Goal: Transaction & Acquisition: Purchase product/service

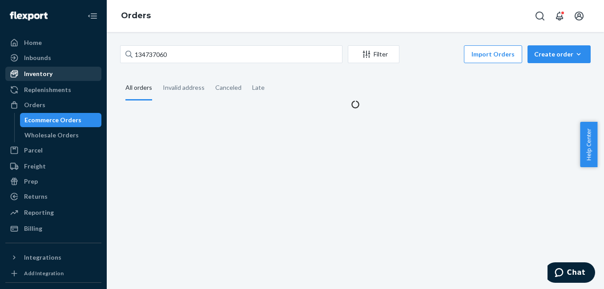
click at [52, 77] on div "Inventory" at bounding box center [53, 74] width 94 height 12
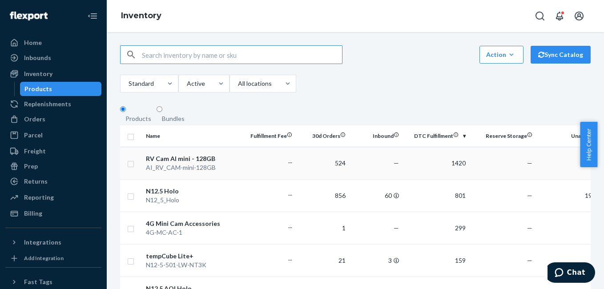
click at [175, 163] on div "RV Cam AI mini - 128GB" at bounding box center [192, 158] width 93 height 9
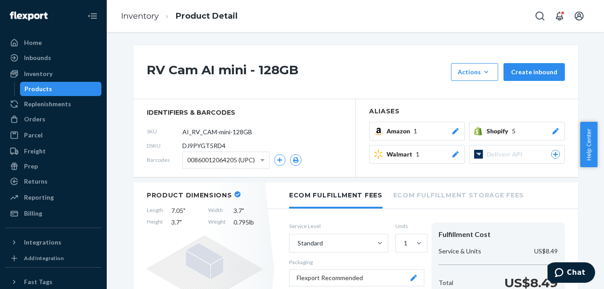
click at [553, 133] on icon at bounding box center [555, 131] width 9 height 6
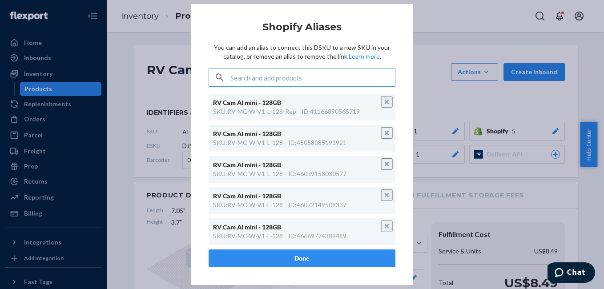
click at [285, 78] on input "text" at bounding box center [312, 78] width 165 height 18
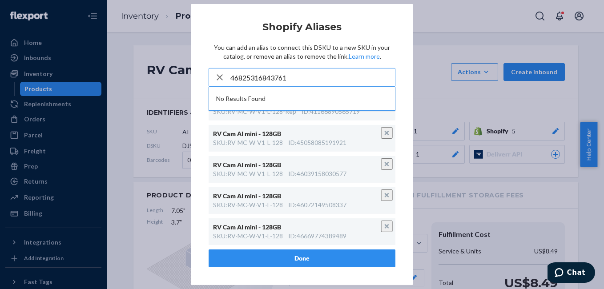
paste input "RV-MC-W-V1-L-128"
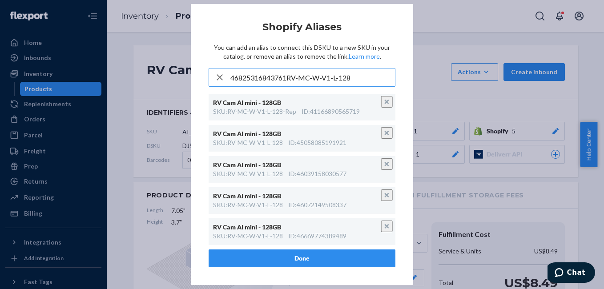
paste input "text"
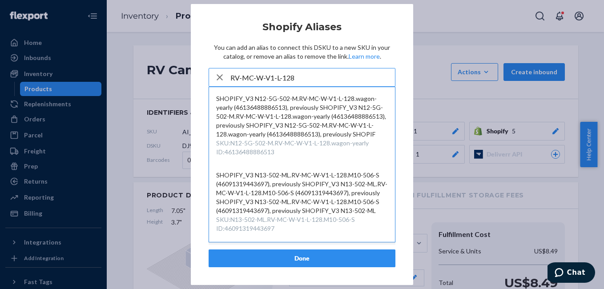
type input "RV-MC-W-V1-L-128"
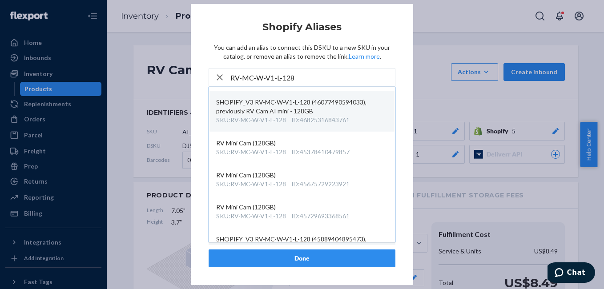
click at [278, 116] on div "SHOPIFY_V3 RV-MC-W-V1-L-128 (46077490594033), previously RV Cam AI mini - 128GB" at bounding box center [302, 107] width 172 height 18
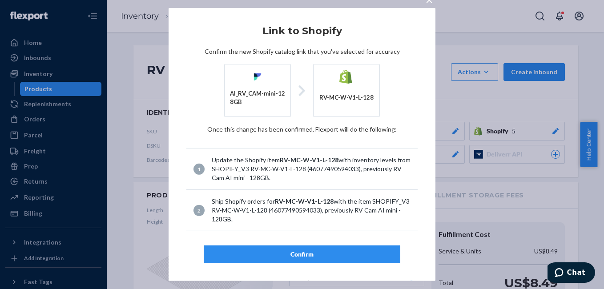
click at [302, 255] on div "Confirm" at bounding box center [301, 254] width 181 height 9
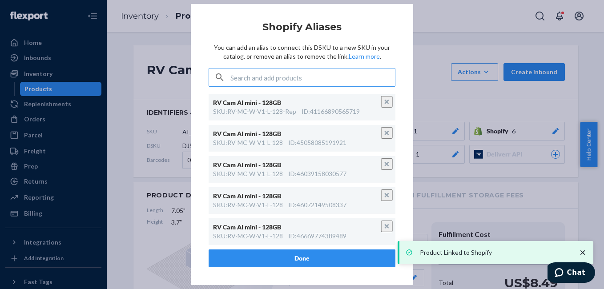
click at [306, 259] on button "Done" at bounding box center [302, 259] width 187 height 18
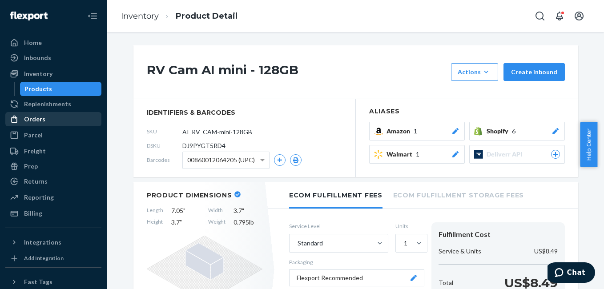
click at [48, 118] on div "Orders" at bounding box center [53, 119] width 94 height 12
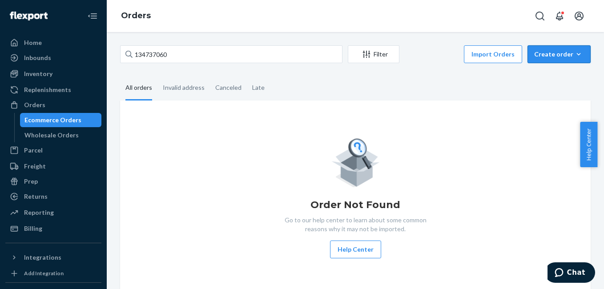
click at [544, 58] on div "Create order" at bounding box center [559, 54] width 50 height 9
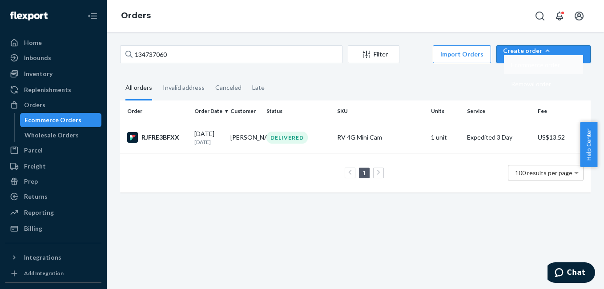
click at [552, 68] on span "Ecommerce order" at bounding box center [535, 65] width 49 height 6
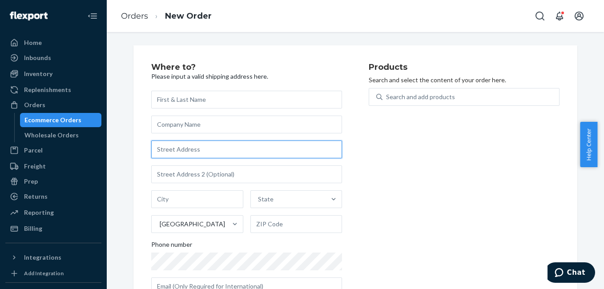
click at [197, 153] on input "text" at bounding box center [246, 150] width 191 height 18
paste input "[STREET_ADDRESS]"
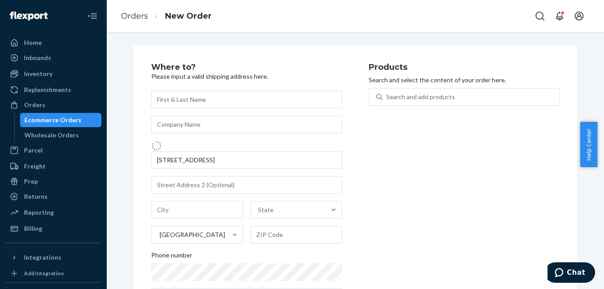
type input "20 Turnberry Dr"
type input "Cabot"
type input "72023"
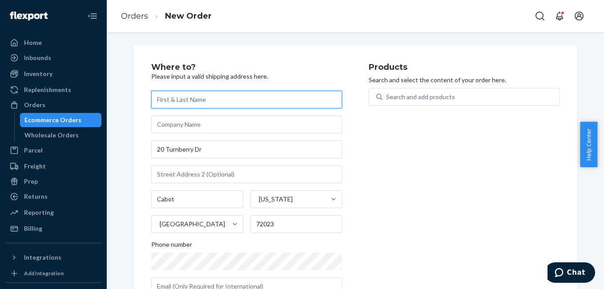
click at [235, 98] on input "text" at bounding box center [246, 100] width 191 height 18
paste input "[PERSON_NAME]"
type input "[PERSON_NAME]"
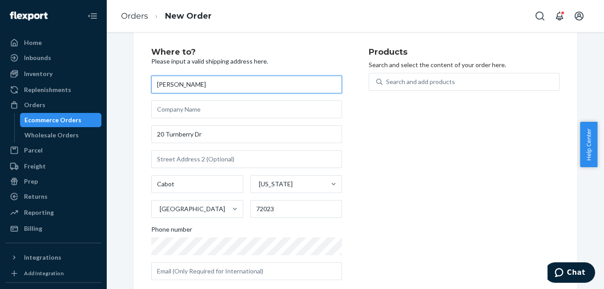
scroll to position [31, 0]
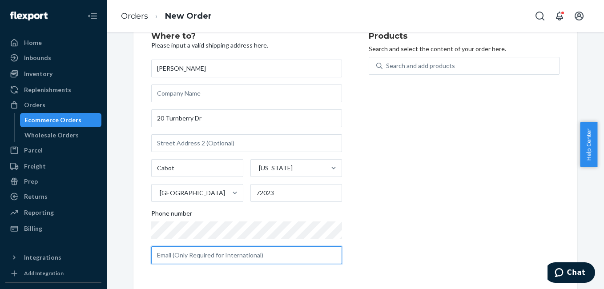
click at [189, 255] on input "text" at bounding box center [246, 255] width 191 height 18
paste input "[PHONE_NUMBER]"
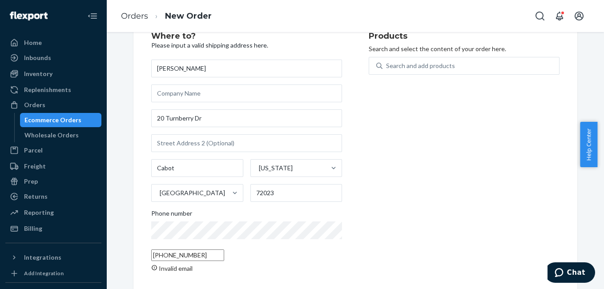
drag, startPoint x: 414, startPoint y: 180, endPoint x: 416, endPoint y: 148, distance: 31.7
click at [414, 180] on div "Products Search and select the content of your order here. Search and add produ…" at bounding box center [464, 156] width 191 height 248
click at [224, 255] on input "[PHONE_NUMBER]" at bounding box center [187, 256] width 73 height 12
paste input "[EMAIL_ADDRESS][DOMAIN_NAME]"
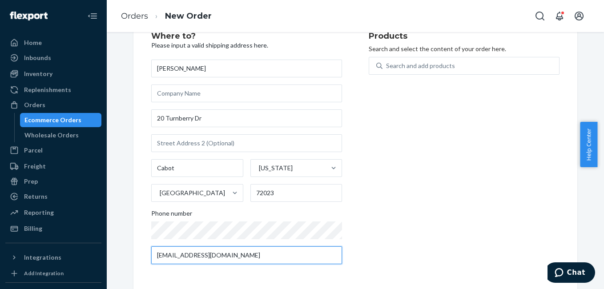
type input "[EMAIL_ADDRESS][DOMAIN_NAME]"
click at [431, 194] on div "Products Search and select the content of your order here. Search and add produ…" at bounding box center [464, 151] width 191 height 239
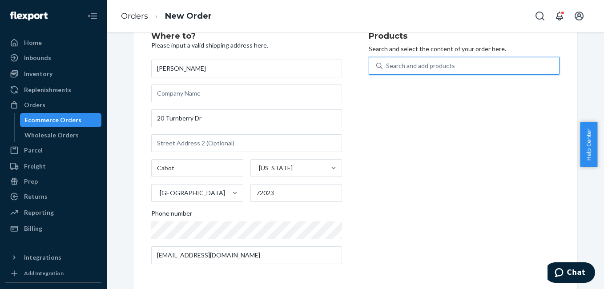
click at [405, 70] on div "Search and add products" at bounding box center [471, 66] width 177 height 16
click at [387, 70] on input "0 results available. Use Up and Down to choose options, press Enter to select t…" at bounding box center [386, 65] width 1 height 9
type input "rv"
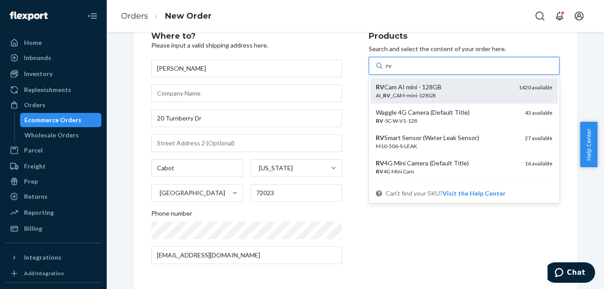
click at [418, 97] on div "AI_ RV _CAM-mini-128GB" at bounding box center [444, 96] width 136 height 8
click at [393, 70] on input "rv" at bounding box center [389, 65] width 7 height 9
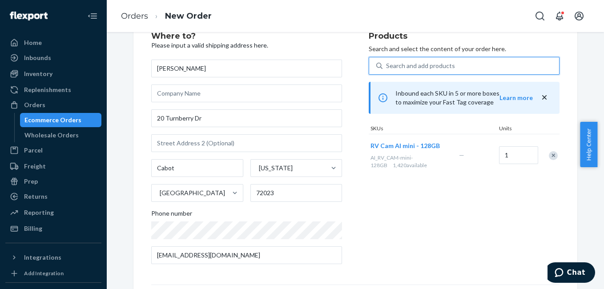
click at [406, 72] on div "Search and add products" at bounding box center [471, 66] width 177 height 16
click at [387, 70] on input "0 results available. Select is focused ,type to refine list, press Down to open…" at bounding box center [386, 65] width 1 height 9
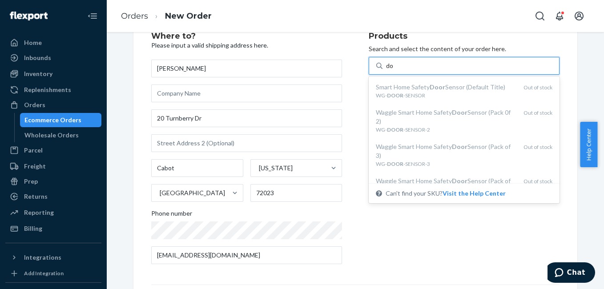
type input "d"
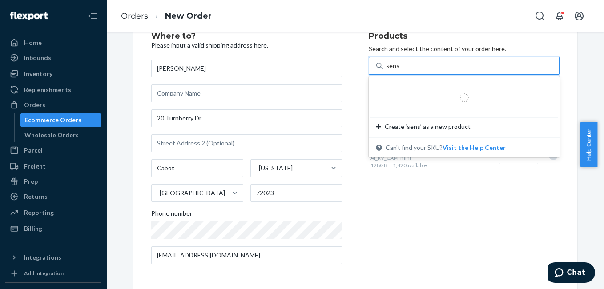
type input "sensor"
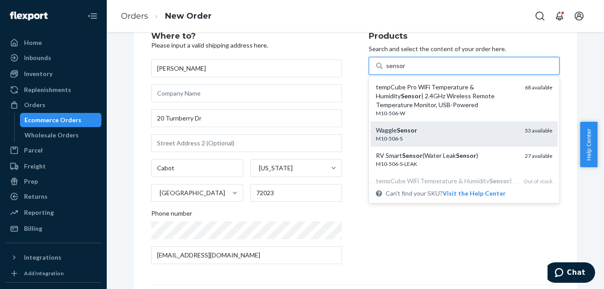
click at [433, 136] on div "M10-506-S" at bounding box center [447, 139] width 142 height 8
click at [405, 70] on input "sensor" at bounding box center [395, 65] width 19 height 9
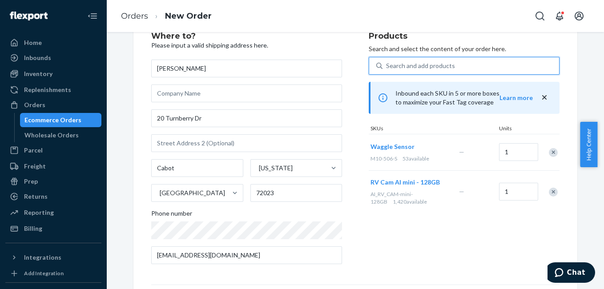
click at [422, 68] on div "Search and add products" at bounding box center [420, 65] width 69 height 9
click at [387, 68] on input "0 results available. Use Up and Down to choose options, press Enter to select t…" at bounding box center [386, 65] width 1 height 9
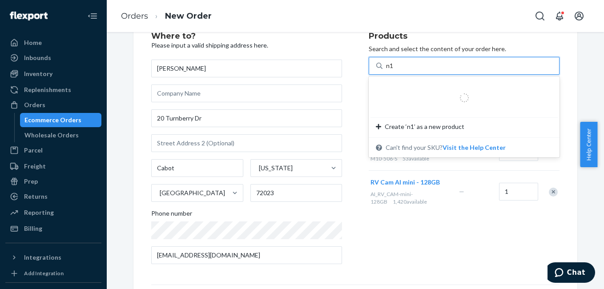
type input "n12"
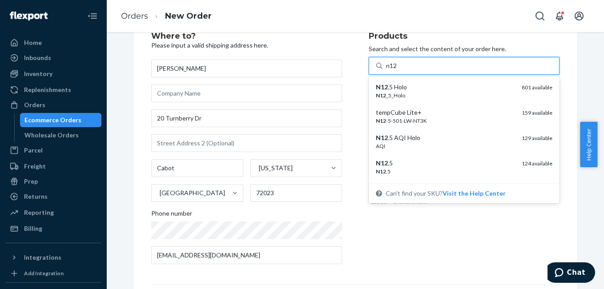
click at [425, 89] on div "N12 .5 Holo" at bounding box center [445, 87] width 139 height 9
click at [398, 70] on input "n12" at bounding box center [392, 65] width 12 height 9
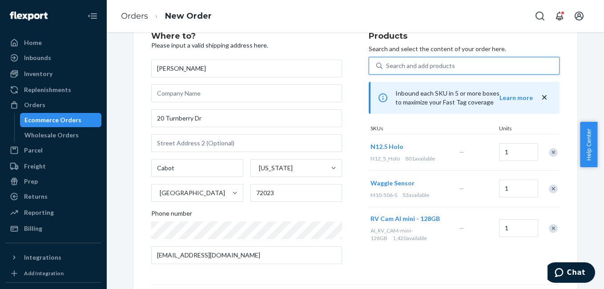
scroll to position [161, 0]
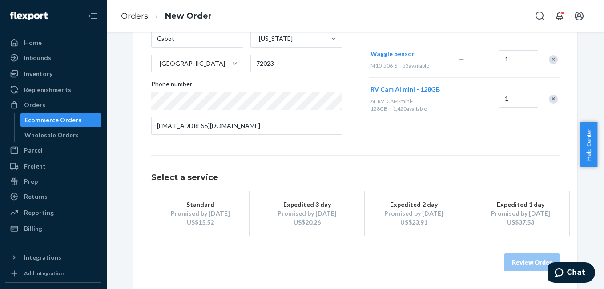
click at [190, 214] on div "Promised by [DATE]" at bounding box center [200, 213] width 71 height 9
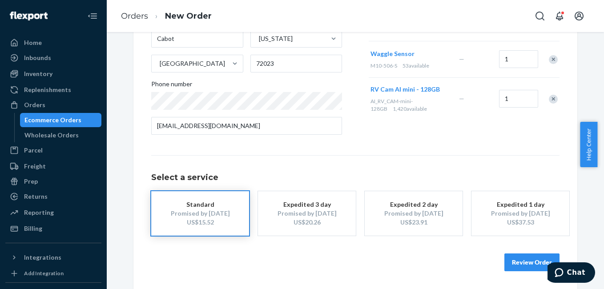
click at [534, 262] on button "Review Order" at bounding box center [531, 263] width 55 height 18
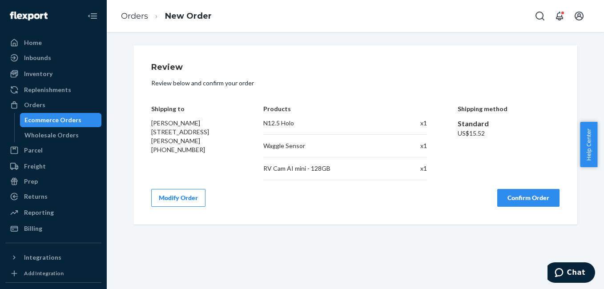
scroll to position [0, 0]
click at [529, 194] on button "Confirm Order" at bounding box center [528, 198] width 62 height 18
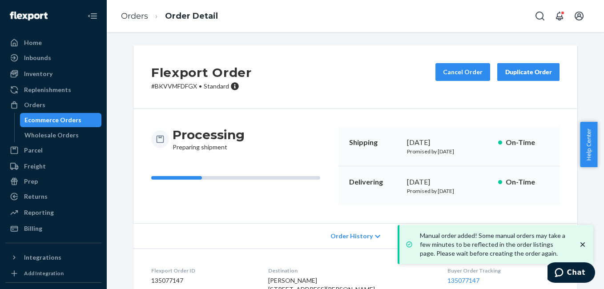
scroll to position [157, 0]
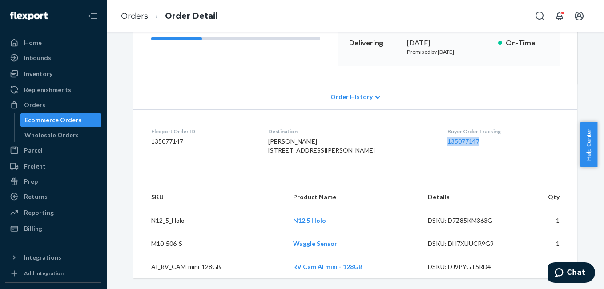
drag, startPoint x: 429, startPoint y: 127, endPoint x: 471, endPoint y: 126, distance: 42.3
click at [471, 126] on dl "Flexport Order ID 135077147 Destination [PERSON_NAME] [STREET_ADDRESS][PERSON_N…" at bounding box center [355, 142] width 444 height 67
copy link "135077147"
click at [65, 104] on div "Orders" at bounding box center [53, 105] width 94 height 12
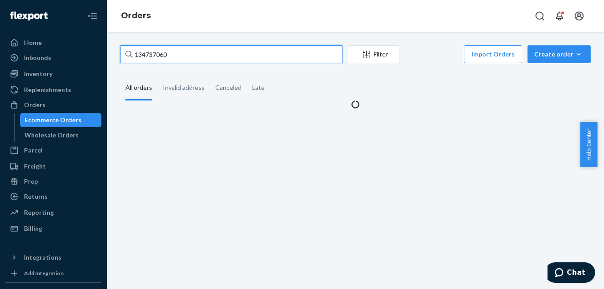
click at [184, 56] on input "134737060" at bounding box center [231, 54] width 222 height 18
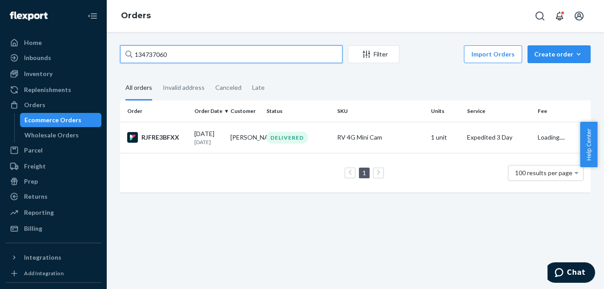
paste input "[PERSON_NAME]"
type input "[PERSON_NAME]"
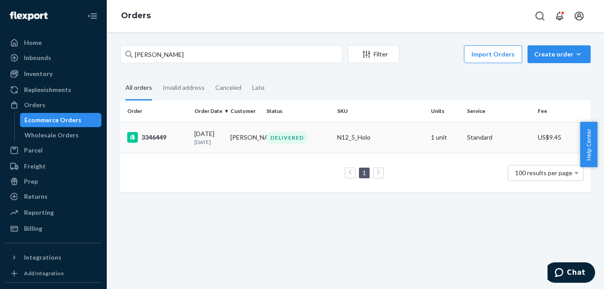
click at [152, 141] on div "3346449" at bounding box center [157, 137] width 60 height 11
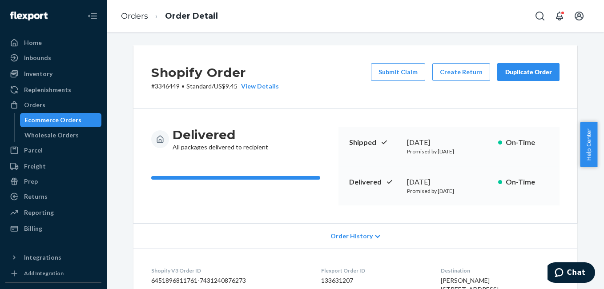
click at [531, 79] on button "Duplicate Order" at bounding box center [528, 72] width 62 height 18
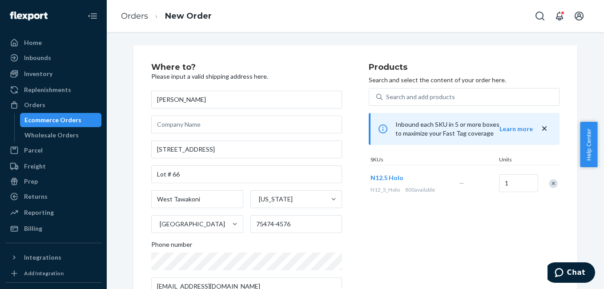
click at [550, 184] on div "Remove Item" at bounding box center [553, 183] width 9 height 9
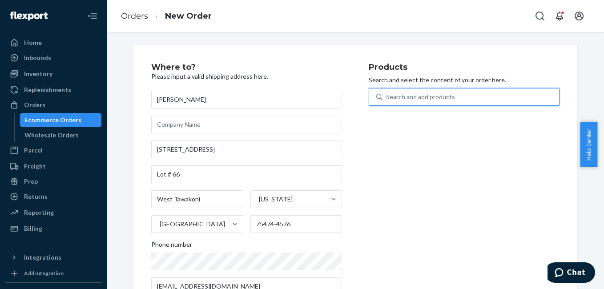
click at [467, 93] on div "Search and add products" at bounding box center [471, 97] width 177 height 16
click at [387, 93] on input "0 results available. Use Up and Down to choose options, press Enter to select t…" at bounding box center [386, 97] width 1 height 9
type input "4g"
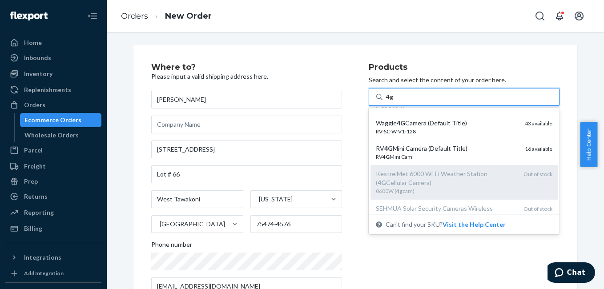
scroll to position [65, 0]
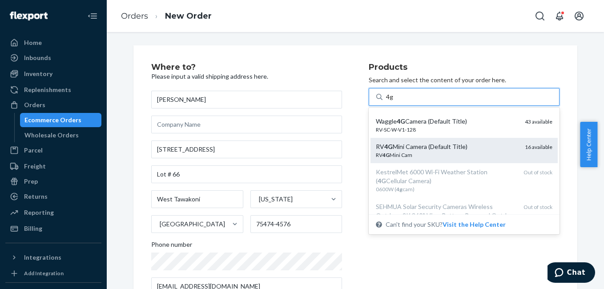
click at [473, 151] on div "RV 4G Mini Cam" at bounding box center [447, 155] width 142 height 8
click at [394, 101] on input "4g" at bounding box center [390, 97] width 8 height 9
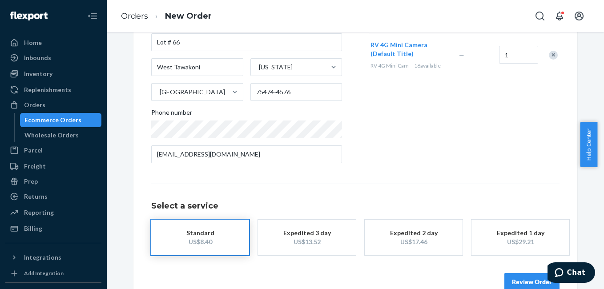
scroll to position [152, 0]
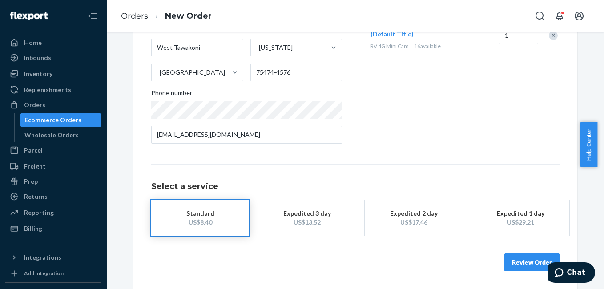
click at [290, 212] on div "Expedited 3 day" at bounding box center [306, 213] width 71 height 9
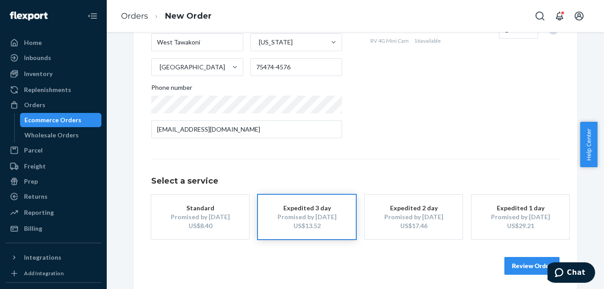
scroll to position [161, 0]
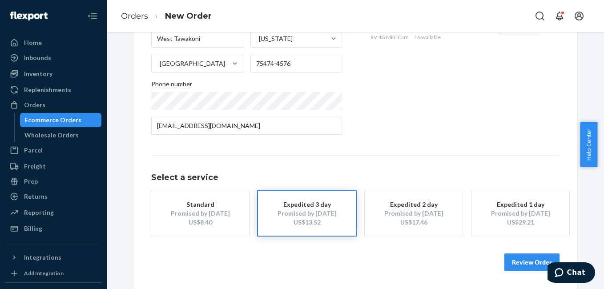
click at [516, 261] on button "Review Order" at bounding box center [531, 263] width 55 height 18
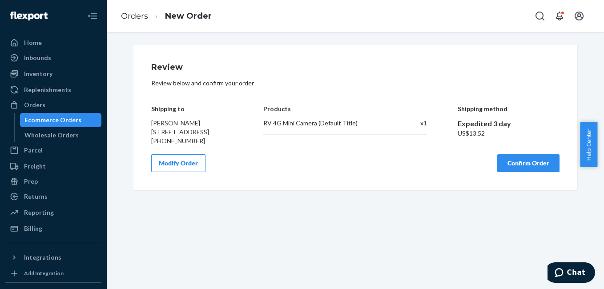
click at [516, 172] on button "Confirm Order" at bounding box center [528, 163] width 62 height 18
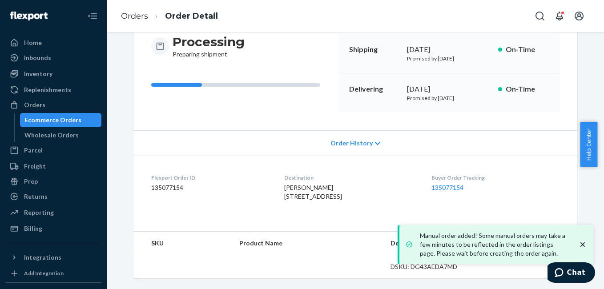
scroll to position [120, 0]
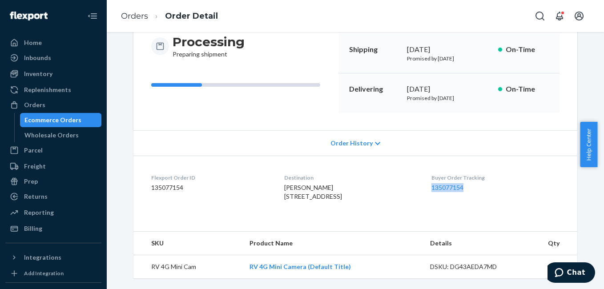
drag, startPoint x: 438, startPoint y: 166, endPoint x: 491, endPoint y: 165, distance: 52.9
click at [491, 165] on dl "Flexport Order ID 135077154 Destination [PERSON_NAME] [STREET_ADDRESS] Buyer Or…" at bounding box center [355, 189] width 444 height 67
copy link "135077154"
click at [60, 102] on div "Orders" at bounding box center [53, 105] width 94 height 12
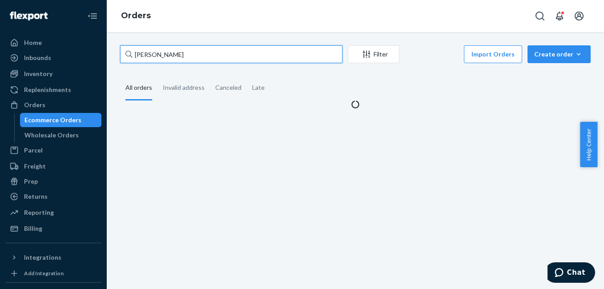
click at [203, 54] on input "[PERSON_NAME]" at bounding box center [231, 54] width 222 height 18
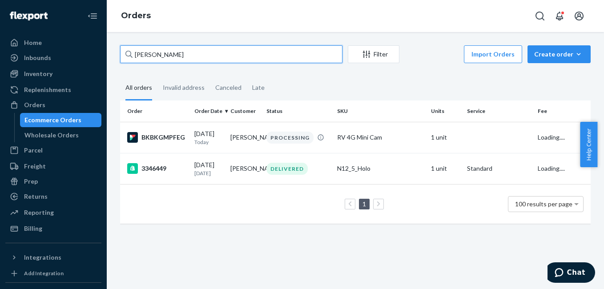
paste input "3347429"
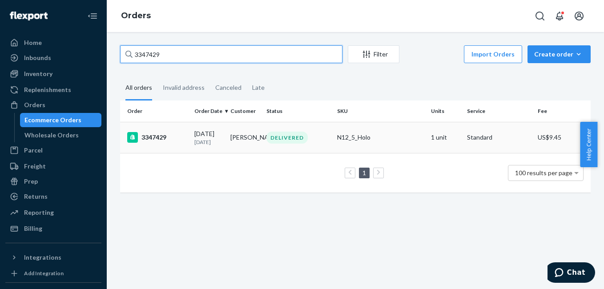
type input "3347429"
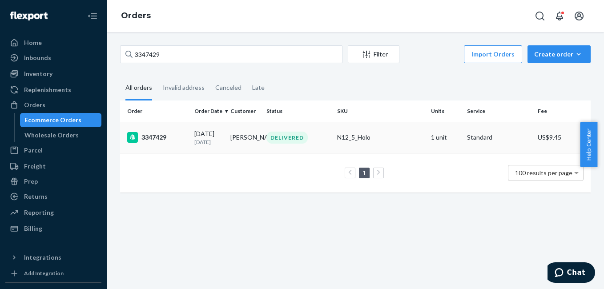
click at [151, 137] on div "3347429" at bounding box center [157, 137] width 60 height 11
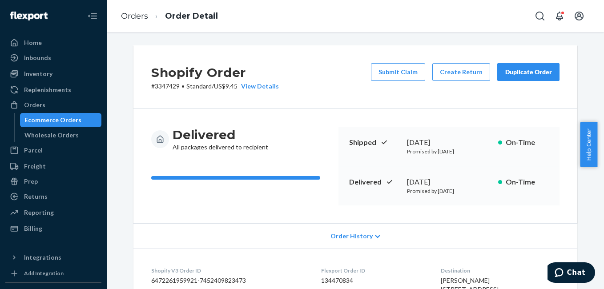
click at [528, 74] on div "Duplicate Order" at bounding box center [528, 72] width 47 height 9
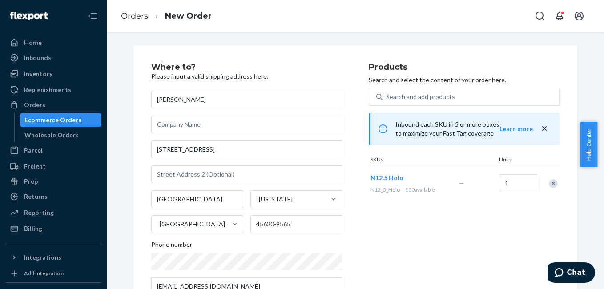
click at [549, 184] on div "Remove Item" at bounding box center [553, 183] width 9 height 9
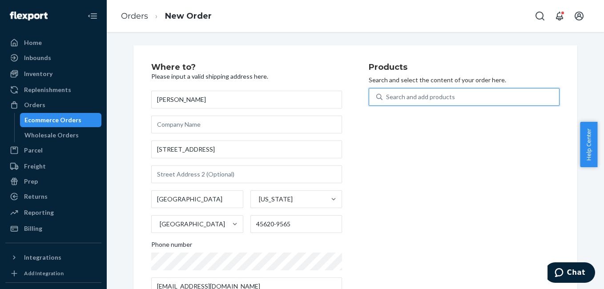
click at [423, 93] on div "Search and add products" at bounding box center [420, 97] width 69 height 9
click at [387, 93] on input "0 results available. Use Up and Down to choose options, press Enter to select t…" at bounding box center [386, 97] width 1 height 9
type input "4g"
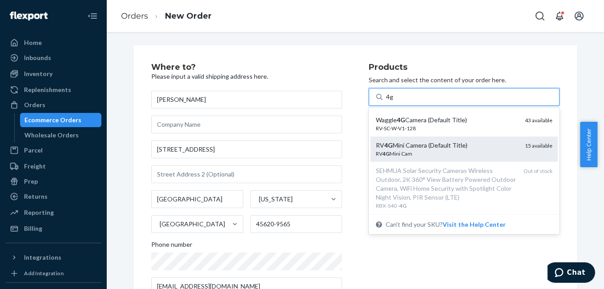
scroll to position [65, 0]
click at [453, 141] on div "RV 4G Mini Camera (Default Title) RV 4G Mini Cam 15 available" at bounding box center [464, 150] width 187 height 25
click at [394, 101] on input "4g" at bounding box center [390, 97] width 8 height 9
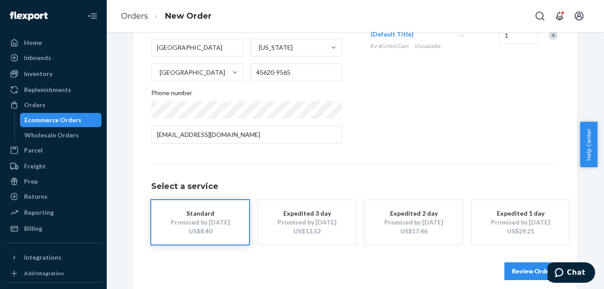
scroll to position [161, 0]
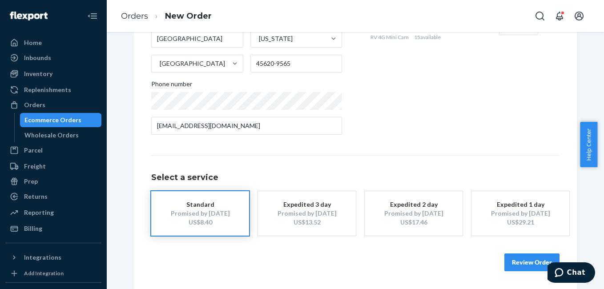
click at [316, 219] on div "US$13.52" at bounding box center [306, 222] width 71 height 9
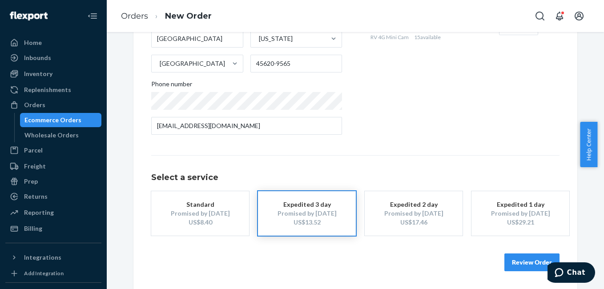
click at [512, 264] on button "Review Order" at bounding box center [531, 263] width 55 height 18
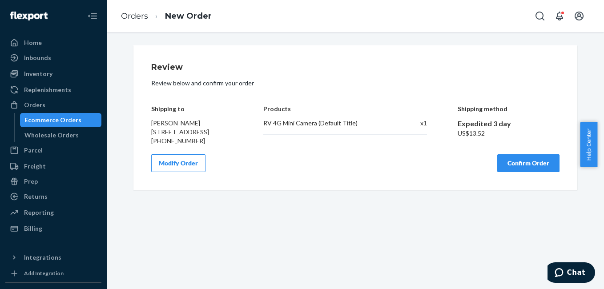
click at [523, 172] on button "Confirm Order" at bounding box center [528, 163] width 62 height 18
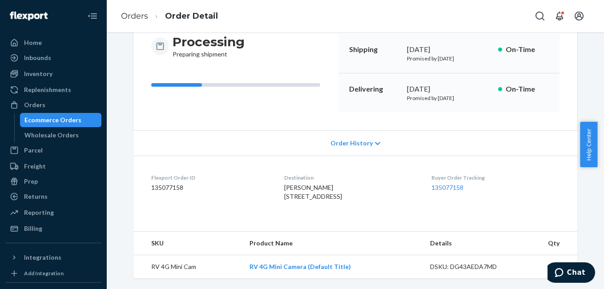
scroll to position [111, 0]
drag, startPoint x: 427, startPoint y: 180, endPoint x: 468, endPoint y: 169, distance: 42.3
click at [468, 169] on dl "Flexport Order ID 135077158 Destination [PERSON_NAME] [STREET_ADDRESS] Buyer Or…" at bounding box center [355, 189] width 444 height 67
copy link "135077158"
drag, startPoint x: 489, startPoint y: 157, endPoint x: 499, endPoint y: 166, distance: 13.8
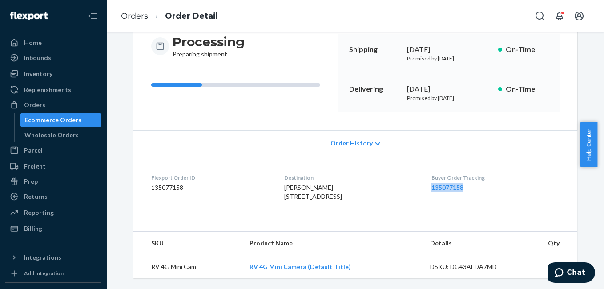
click at [499, 174] on div "Buyer Order Tracking 135077158" at bounding box center [495, 189] width 128 height 31
drag, startPoint x: 499, startPoint y: 166, endPoint x: 605, endPoint y: 151, distance: 107.8
click at [604, 151] on html "Home Inbounds Shipping Plans Problems Inventory Products Replenishments Orders …" at bounding box center [302, 144] width 604 height 289
drag, startPoint x: 605, startPoint y: 151, endPoint x: 604, endPoint y: 146, distance: 5.4
click at [604, 146] on html "Home Inbounds Shipping Plans Problems Inventory Products Replenishments Orders …" at bounding box center [302, 144] width 604 height 289
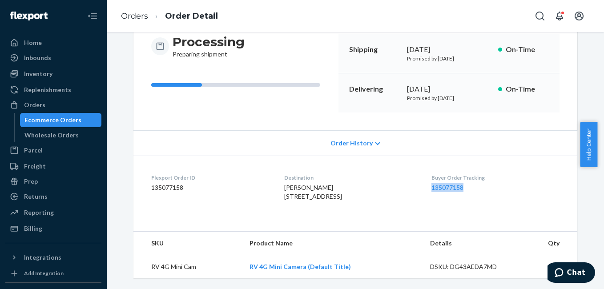
scroll to position [105, 0]
click at [582, 273] on span "Chat" at bounding box center [576, 273] width 18 height 8
